Goal: Transaction & Acquisition: Book appointment/travel/reservation

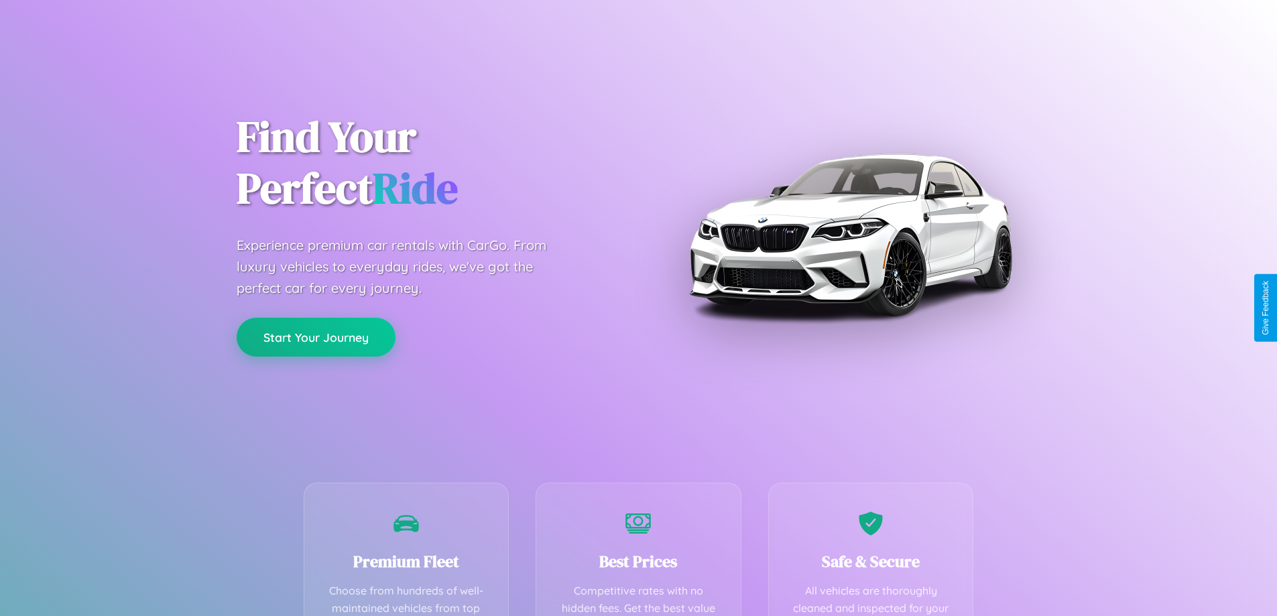
click at [316, 337] on button "Start Your Journey" at bounding box center [316, 337] width 159 height 39
click at [316, 336] on button "Start Your Journey" at bounding box center [316, 337] width 159 height 39
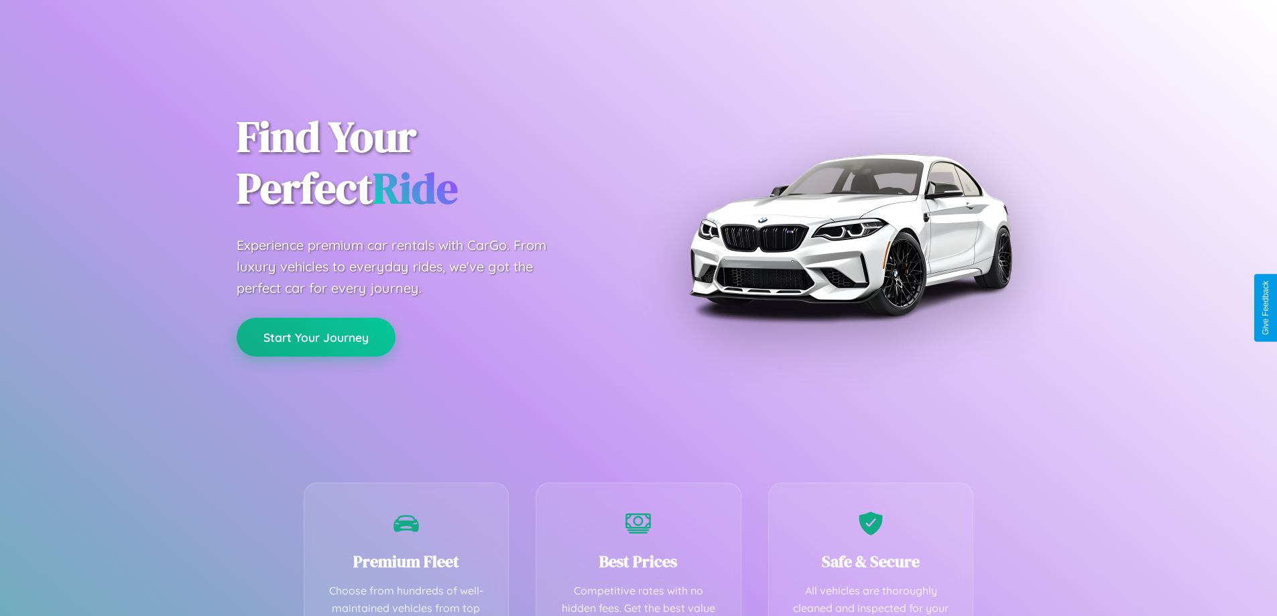
click at [316, 336] on button "Start Your Journey" at bounding box center [316, 337] width 159 height 39
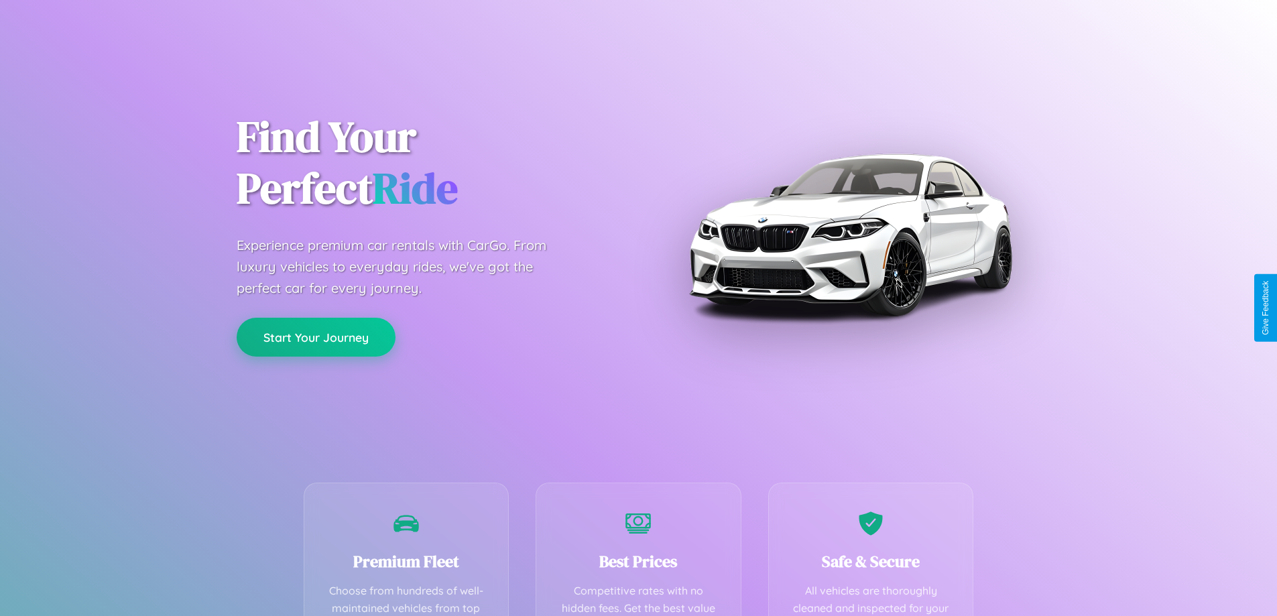
click at [316, 336] on button "Start Your Journey" at bounding box center [316, 337] width 159 height 39
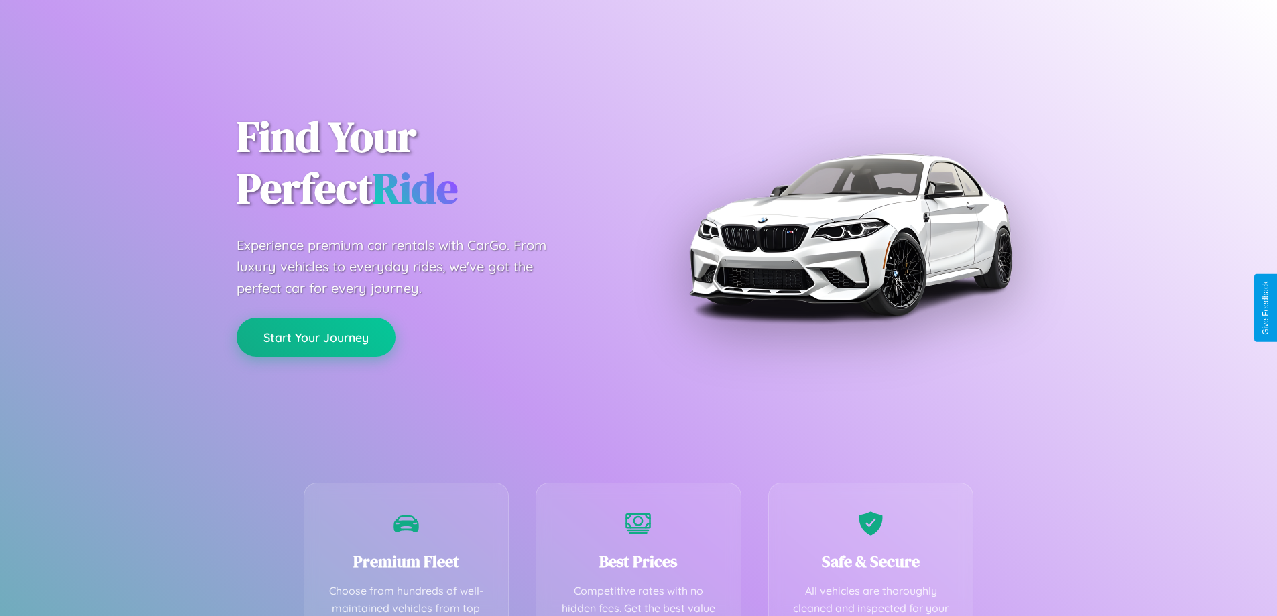
click at [316, 336] on button "Start Your Journey" at bounding box center [316, 337] width 159 height 39
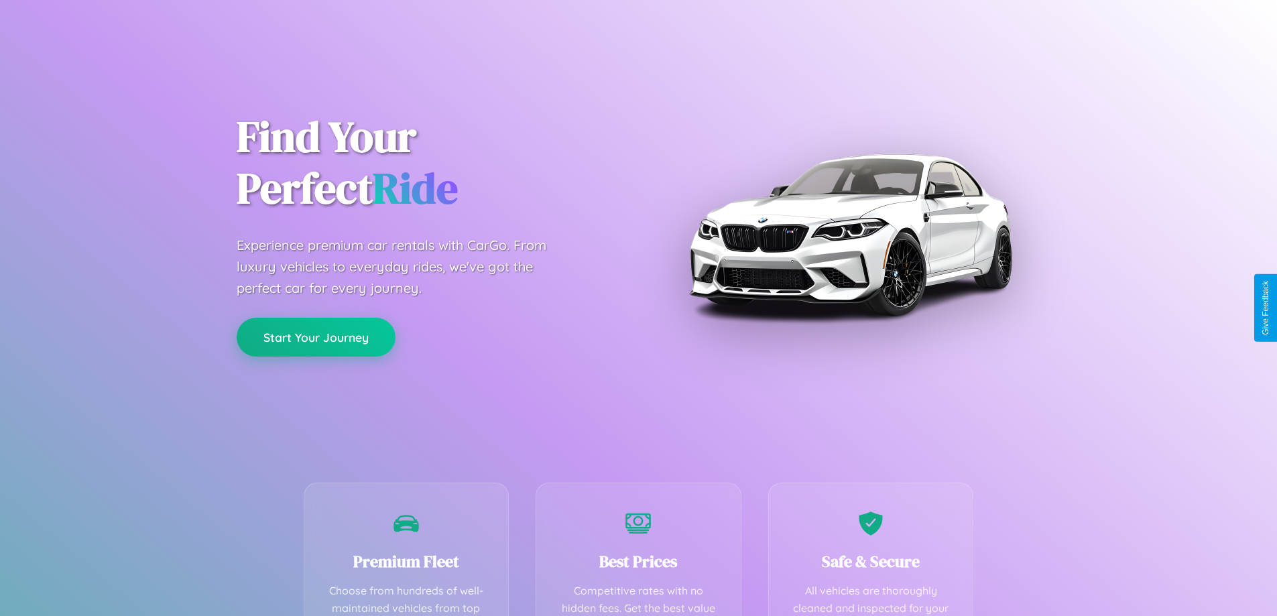
click at [316, 336] on button "Start Your Journey" at bounding box center [316, 337] width 159 height 39
